Goal: Transaction & Acquisition: Book appointment/travel/reservation

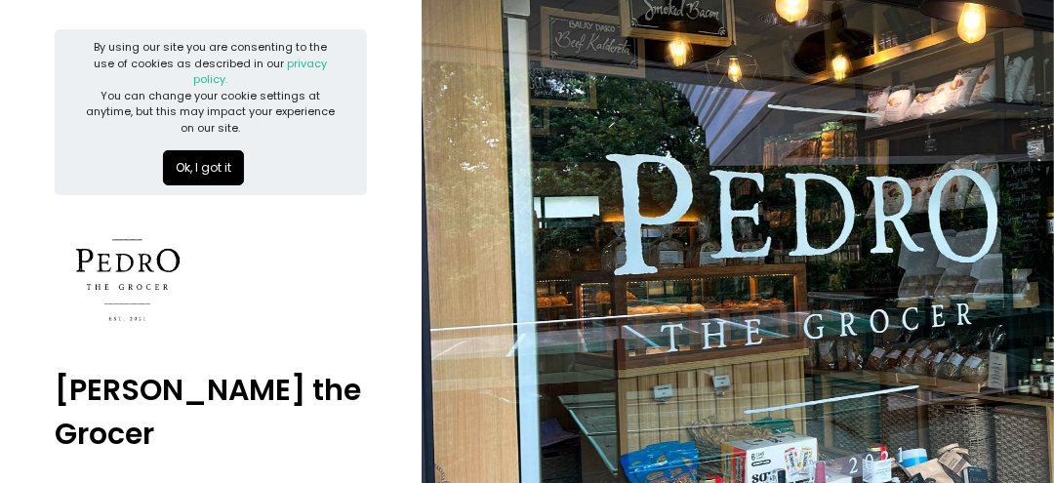
click at [180, 155] on button "Ok, I got it" at bounding box center [203, 167] width 81 height 35
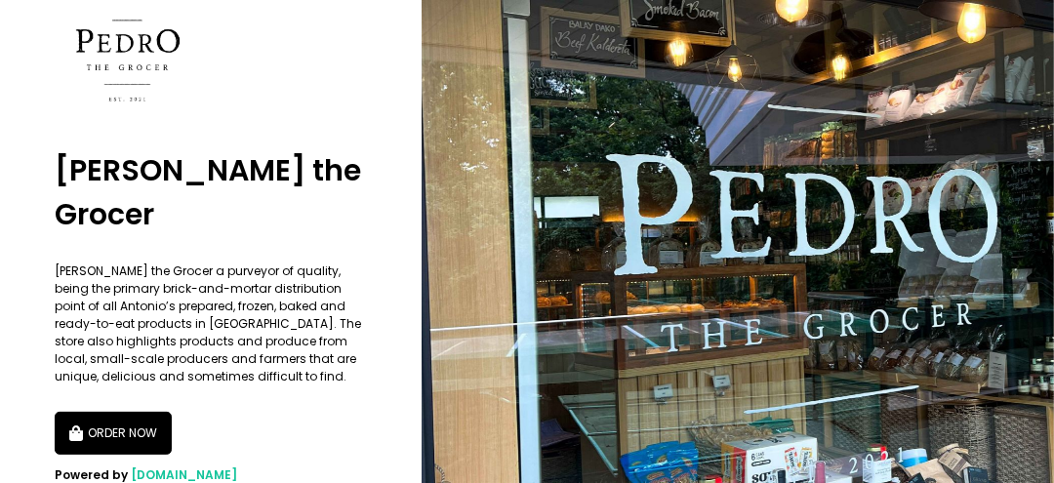
scroll to position [64, 0]
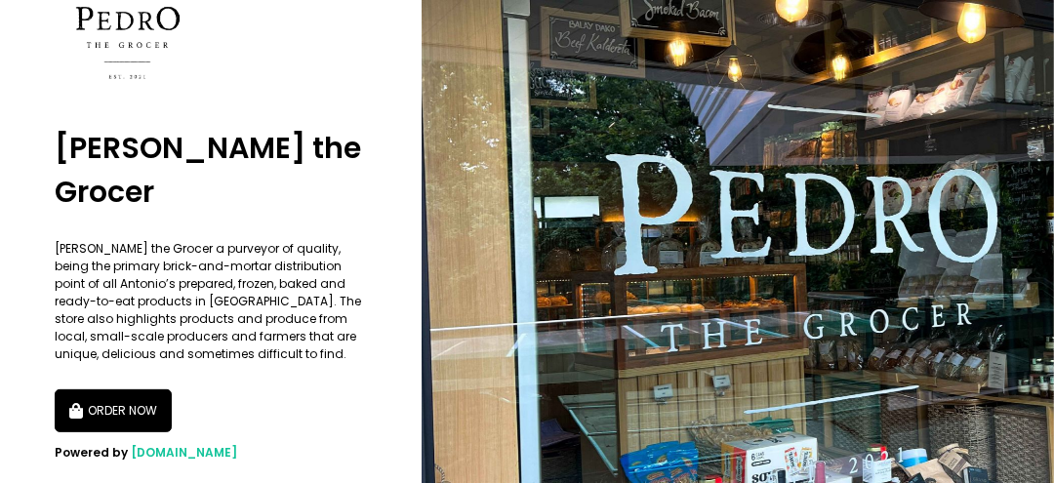
click at [133, 389] on button "ORDER NOW" at bounding box center [113, 410] width 117 height 43
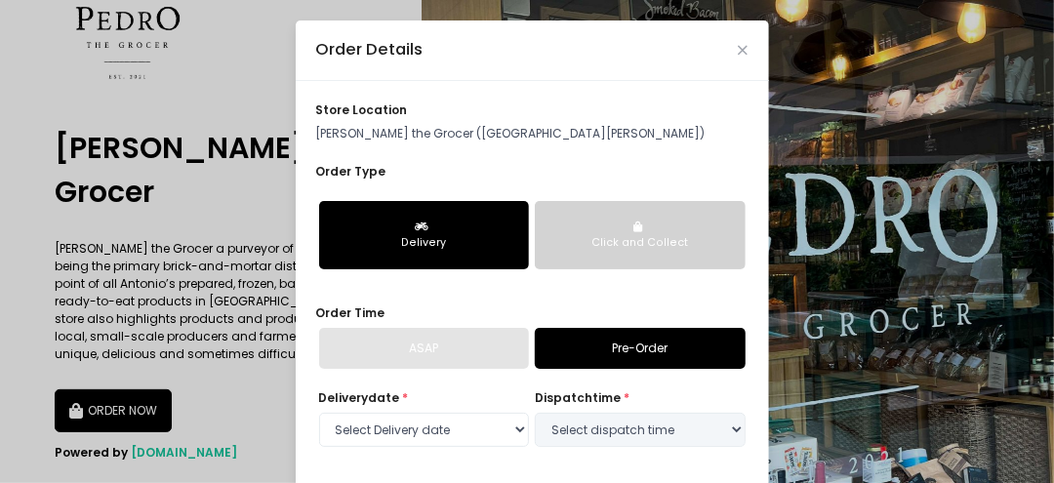
select select "[DATE]"
click at [458, 244] on div "Delivery" at bounding box center [424, 243] width 185 height 16
click at [457, 351] on div "ASAP" at bounding box center [424, 348] width 211 height 41
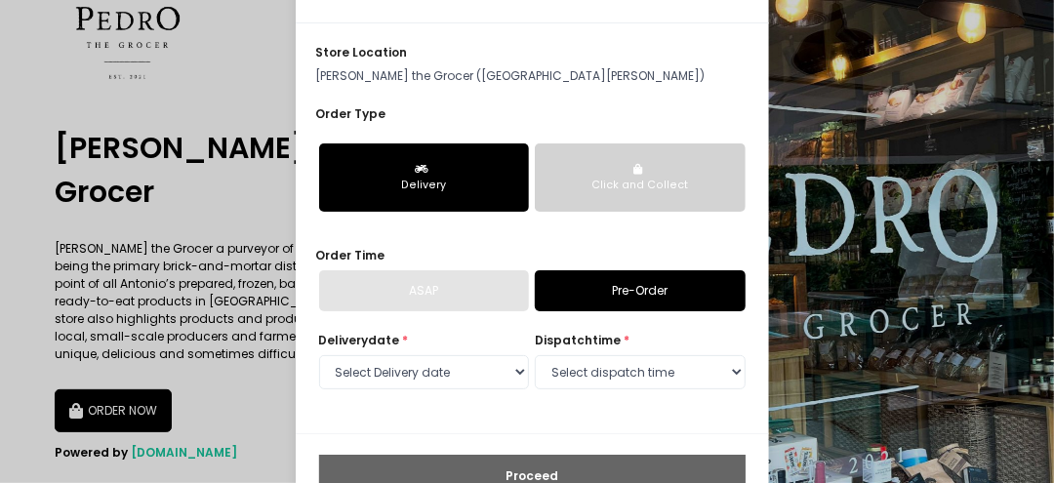
scroll to position [97, 0]
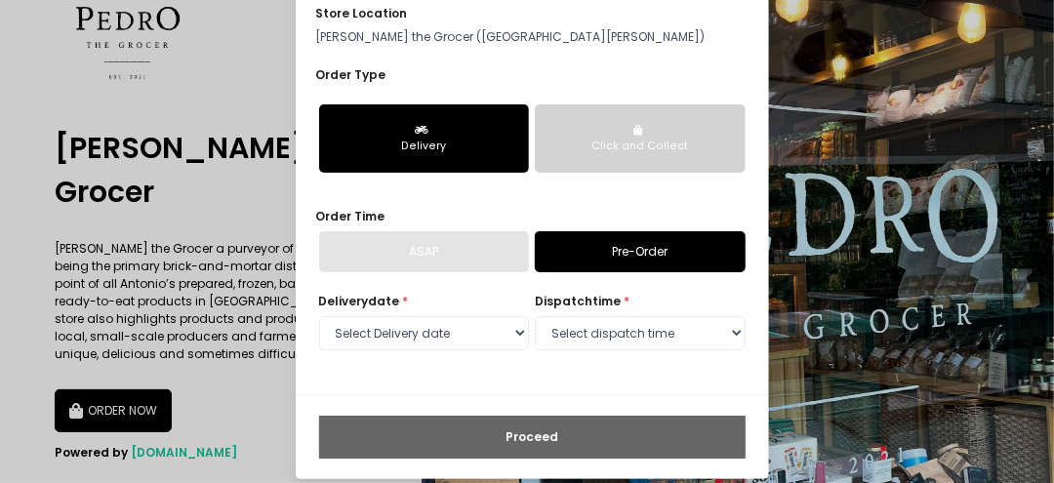
click at [632, 166] on button "Click and Collect" at bounding box center [640, 138] width 211 height 68
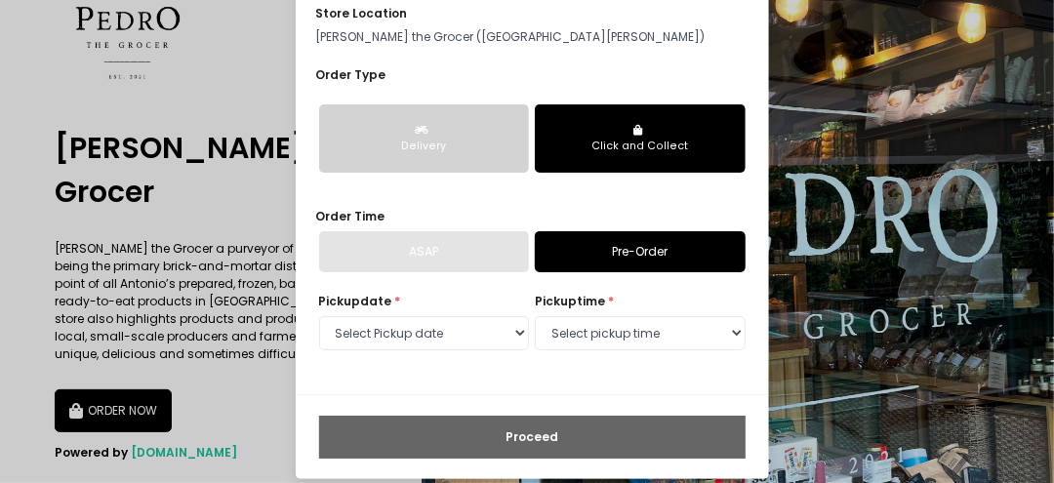
click at [410, 135] on button "Delivery" at bounding box center [424, 138] width 211 height 68
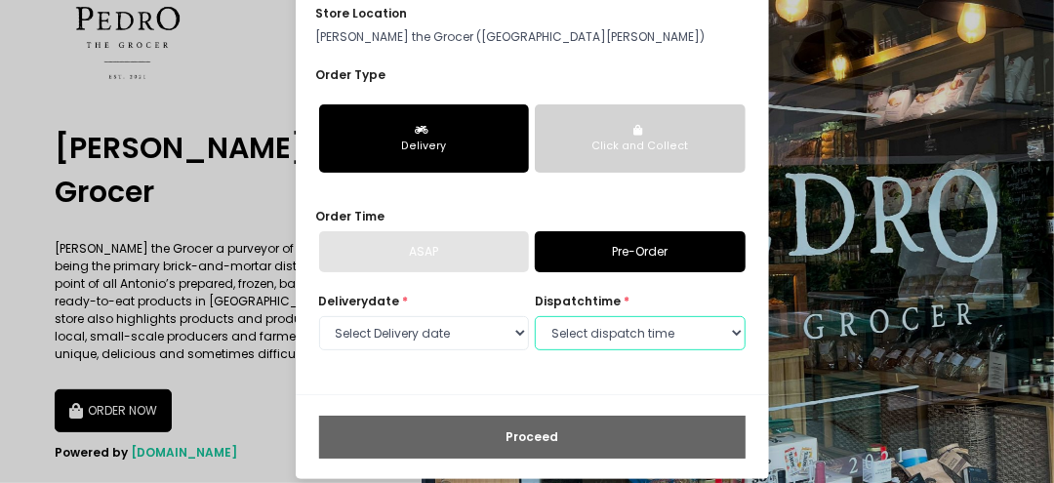
click at [629, 336] on select "Select dispatch time 10:00 AM - 10:30 AM 10:30 AM - 11:00 AM 11:00 AM - 11:30 A…" at bounding box center [640, 333] width 211 height 35
select select "10:30"
click at [535, 316] on select "Select dispatch time 10:00 AM - 10:30 AM 10:30 AM - 11:00 AM 11:00 AM - 11:30 A…" at bounding box center [640, 333] width 211 height 35
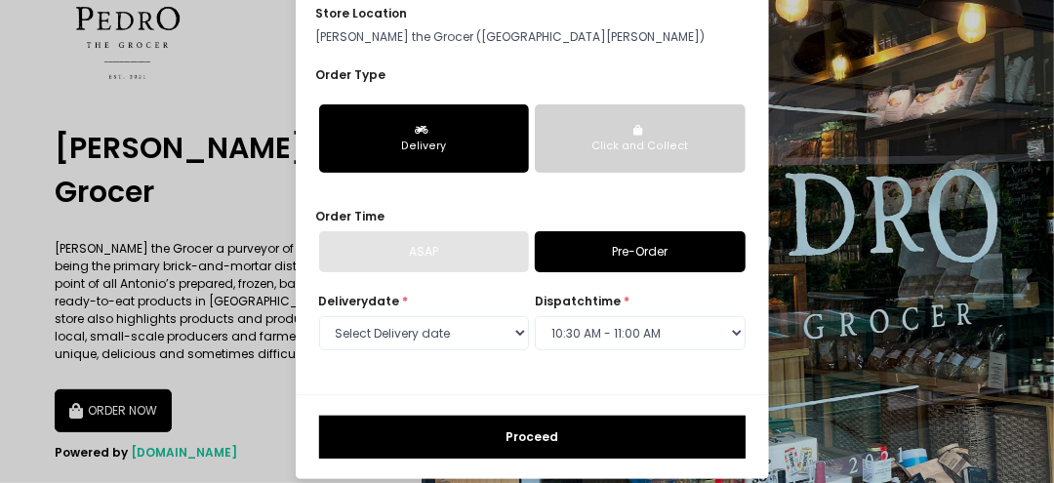
click at [715, 430] on button "Proceed" at bounding box center [532, 437] width 427 height 43
